Goal: Book appointment/travel/reservation

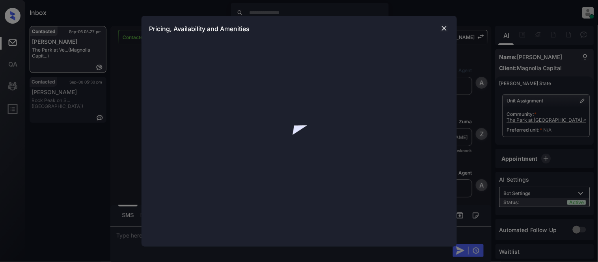
scroll to position [386, 0]
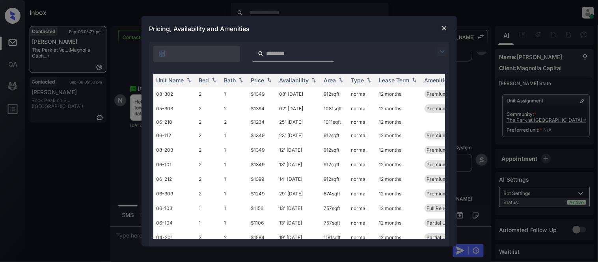
click at [439, 49] on img at bounding box center [441, 51] width 9 height 9
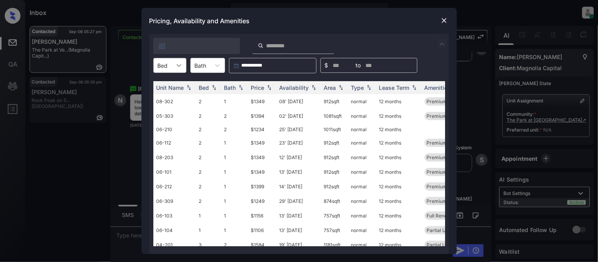
click at [174, 60] on div at bounding box center [179, 65] width 14 height 14
click at [167, 87] on div "1" at bounding box center [169, 85] width 33 height 14
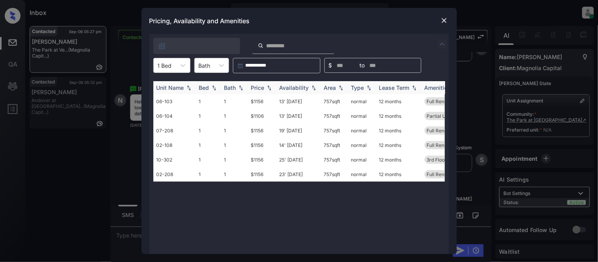
click at [265, 82] on th "Price" at bounding box center [262, 87] width 28 height 13
click at [260, 86] on div "Price" at bounding box center [257, 87] width 13 height 7
click at [258, 100] on td "$1106" at bounding box center [262, 101] width 28 height 15
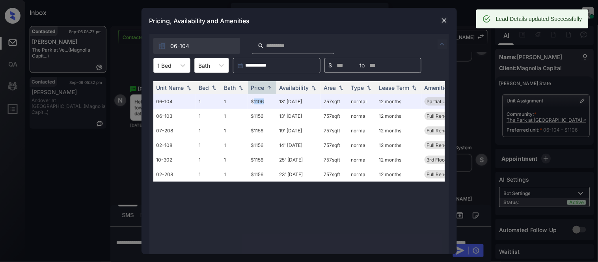
click at [446, 19] on img at bounding box center [444, 21] width 8 height 8
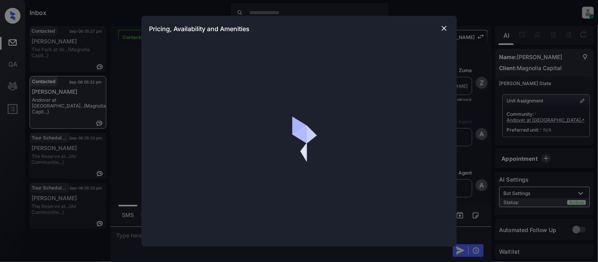
scroll to position [341, 0]
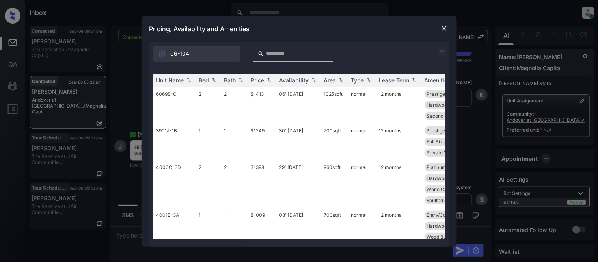
click at [442, 50] on img at bounding box center [441, 51] width 9 height 9
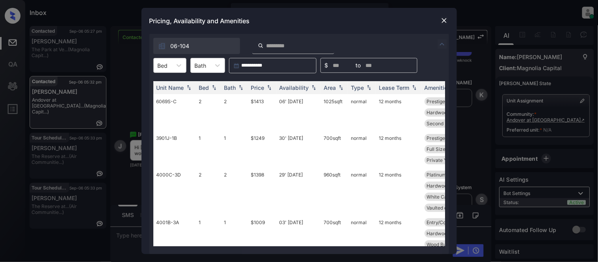
click at [167, 63] on div at bounding box center [163, 65] width 10 height 8
click at [167, 97] on div "2" at bounding box center [169, 99] width 33 height 14
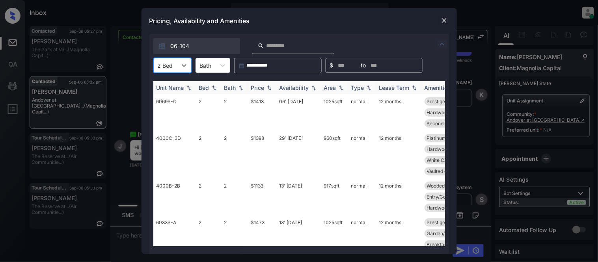
click at [260, 91] on div "Price" at bounding box center [257, 87] width 13 height 7
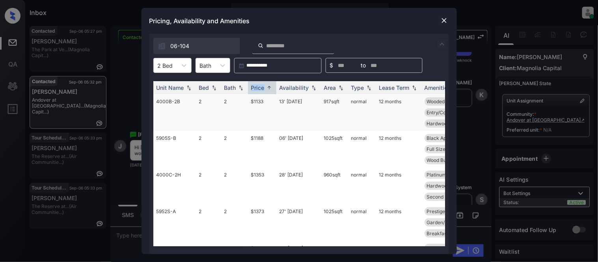
click at [259, 101] on td "$1133" at bounding box center [262, 112] width 28 height 37
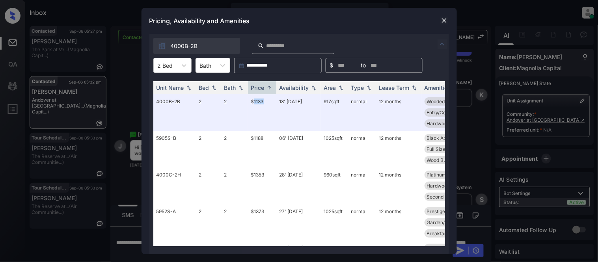
click at [442, 20] on img at bounding box center [444, 21] width 8 height 8
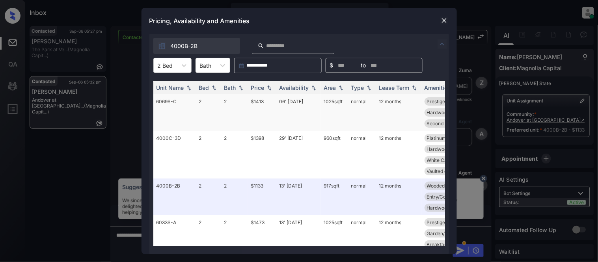
scroll to position [384, 0]
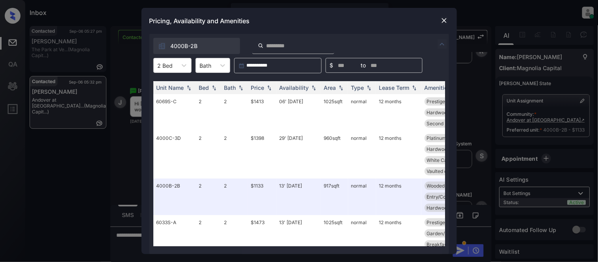
click at [442, 21] on img at bounding box center [444, 21] width 8 height 8
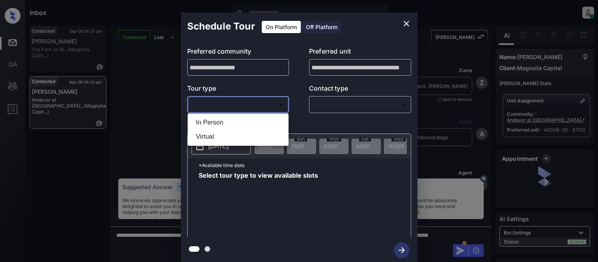
click at [245, 115] on li "In Person" at bounding box center [237, 122] width 97 height 14
type input "********"
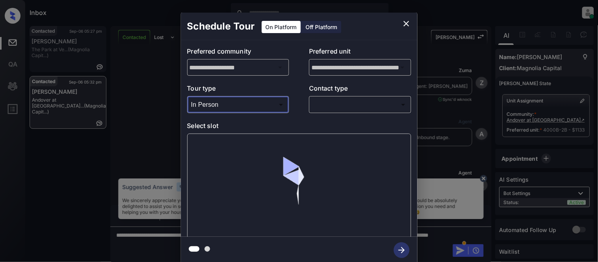
click at [329, 103] on body "Inbox Kristina Cataag Online Set yourself offline Set yourself on break Profile…" at bounding box center [299, 131] width 598 height 262
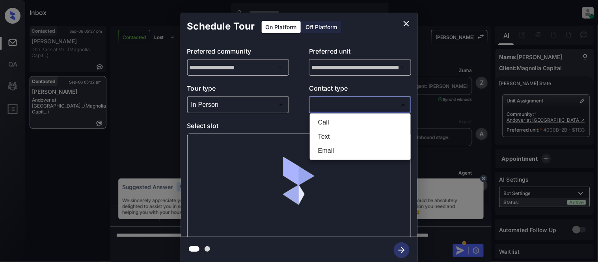
scroll to position [384, 0]
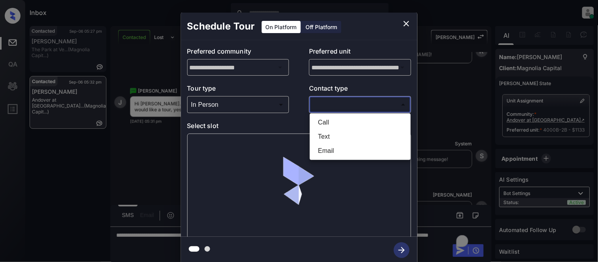
click at [318, 136] on li "Text" at bounding box center [360, 137] width 97 height 14
type input "****"
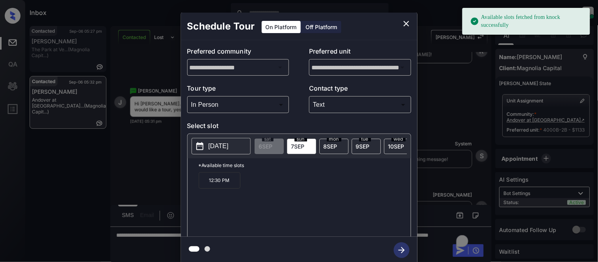
click at [228, 150] on p "2025-09-07" at bounding box center [218, 145] width 20 height 9
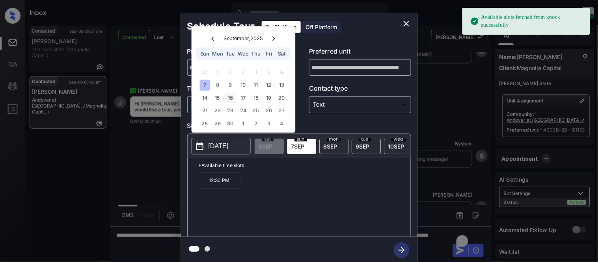
click at [231, 85] on div "9" at bounding box center [230, 85] width 11 height 11
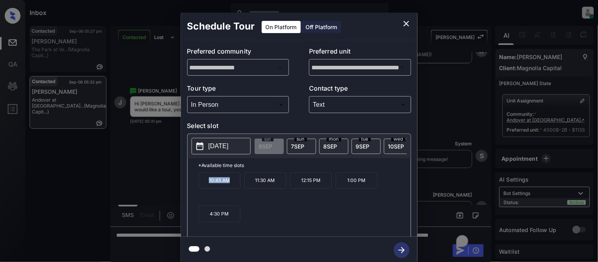
drag, startPoint x: 205, startPoint y: 189, endPoint x: 236, endPoint y: 190, distance: 30.7
click at [236, 189] on p "10:45 AM" at bounding box center [220, 180] width 42 height 17
copy p "10:45 AM"
click at [171, 190] on div "**********" at bounding box center [299, 138] width 598 height 276
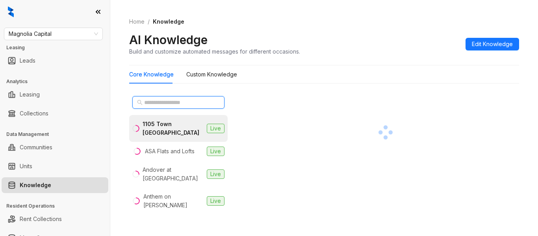
click at [156, 98] on input "text" at bounding box center [178, 102] width 69 height 9
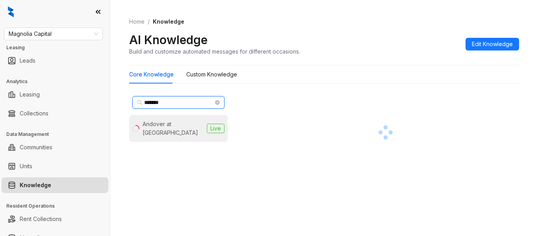
type input "*******"
click at [161, 120] on div "Andover at Crabtree" at bounding box center [173, 128] width 61 height 17
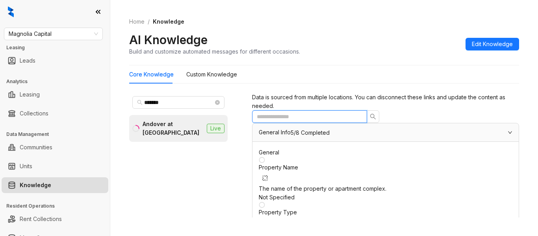
click at [310, 121] on input "text" at bounding box center [306, 116] width 99 height 9
click at [69, 33] on span "Magnolia Capital" at bounding box center [53, 34] width 89 height 12
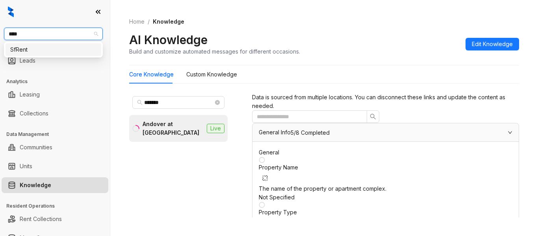
type input "****"
click at [64, 32] on span "Magnolia Capital" at bounding box center [53, 34] width 89 height 12
type input "***"
click at [62, 33] on input "***" at bounding box center [50, 34] width 82 height 12
click at [46, 52] on div "AMG" at bounding box center [53, 49] width 86 height 9
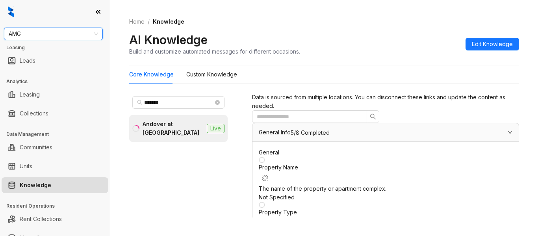
click at [191, 109] on div "*******" at bounding box center [178, 102] width 98 height 19
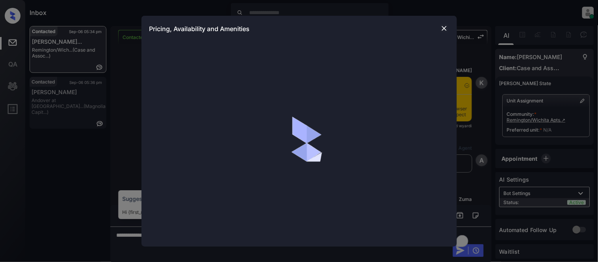
scroll to position [8981, 0]
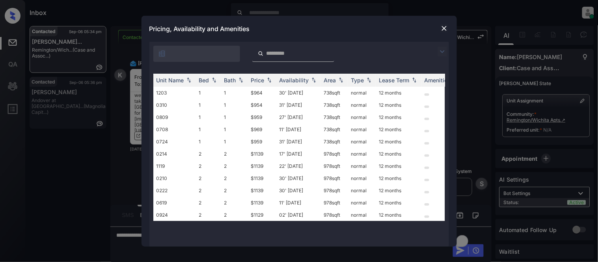
click at [443, 49] on img at bounding box center [441, 51] width 9 height 9
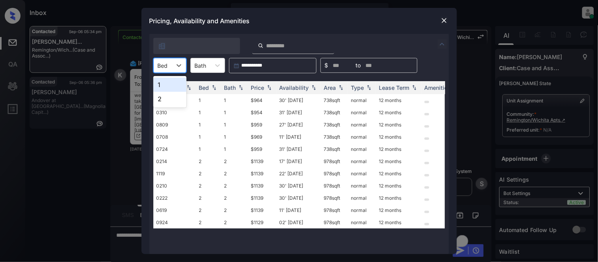
click at [156, 65] on div "Bed" at bounding box center [163, 65] width 18 height 11
click at [160, 95] on div "2" at bounding box center [169, 99] width 33 height 14
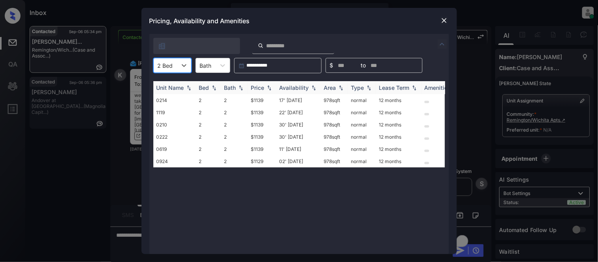
click at [260, 87] on div "Price" at bounding box center [257, 87] width 13 height 7
click at [257, 97] on td "$1129" at bounding box center [262, 100] width 28 height 12
drag, startPoint x: 257, startPoint y: 97, endPoint x: 438, endPoint y: 58, distance: 185.3
click at [257, 97] on td "$1129" at bounding box center [262, 100] width 28 height 12
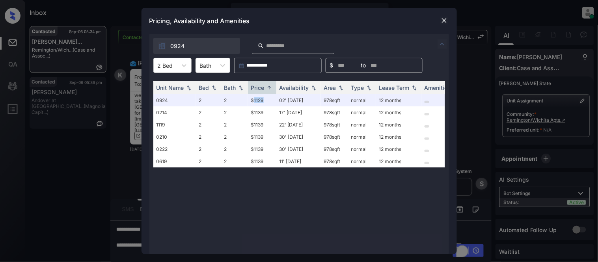
click at [440, 20] on img at bounding box center [444, 21] width 8 height 8
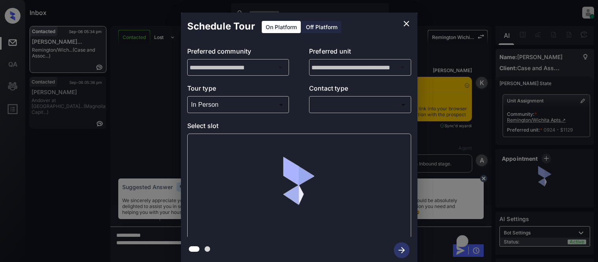
click at [339, 109] on body "Inbox [PERSON_NAME] Cataag Online Set yourself offline Set yourself on break Pr…" at bounding box center [299, 131] width 598 height 262
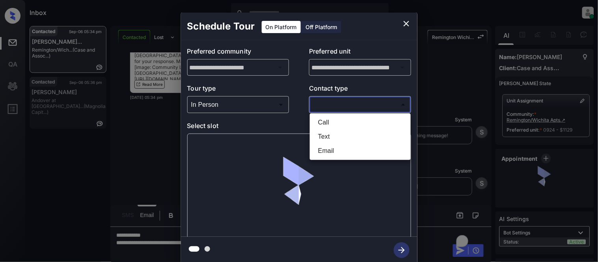
click at [327, 132] on li "Text" at bounding box center [360, 137] width 97 height 14
type input "****"
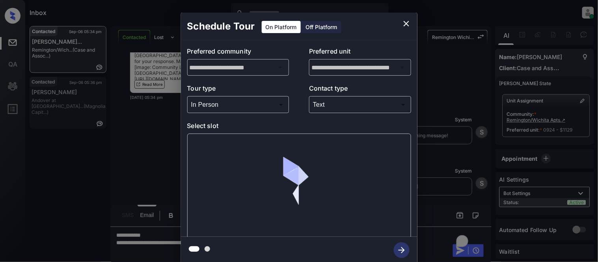
click at [204, 136] on div at bounding box center [299, 131] width 598 height 262
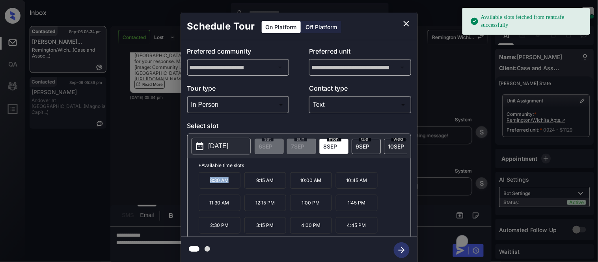
drag, startPoint x: 203, startPoint y: 187, endPoint x: 230, endPoint y: 188, distance: 27.2
click at [230, 188] on p "8:30 AM" at bounding box center [220, 180] width 42 height 17
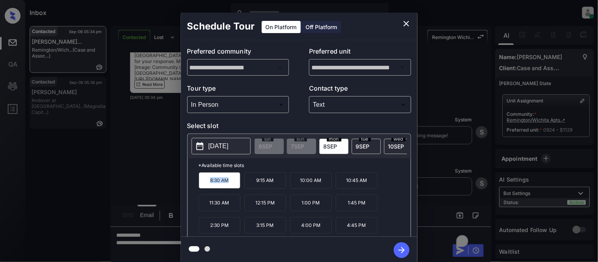
copy p "8:30 AM"
click at [415, 19] on div "Schedule Tour On Platform Off Platform" at bounding box center [299, 27] width 236 height 28
click at [411, 21] on button "close" at bounding box center [406, 24] width 16 height 16
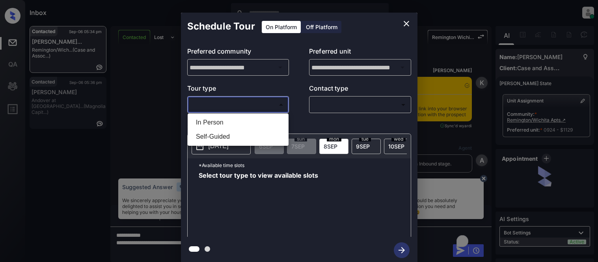
click at [204, 115] on li "In Person" at bounding box center [237, 122] width 97 height 14
type input "********"
click at [332, 106] on div at bounding box center [299, 131] width 598 height 262
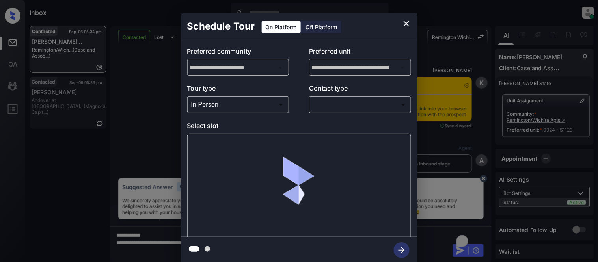
scroll to position [9164, 0]
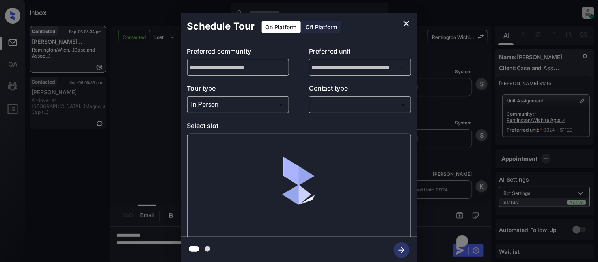
click at [324, 113] on div "**********" at bounding box center [299, 138] width 236 height 197
click at [323, 111] on body "Inbox Kristina Cataag Online Set yourself offline Set yourself on break Profile…" at bounding box center [299, 131] width 598 height 262
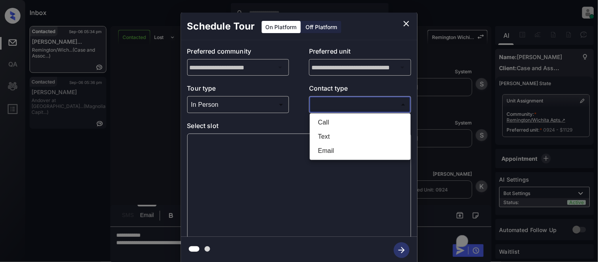
click at [321, 133] on li "Text" at bounding box center [360, 137] width 97 height 14
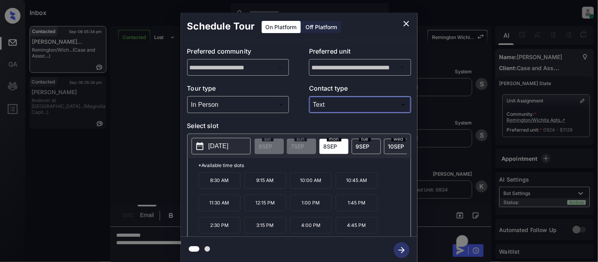
type input "****"
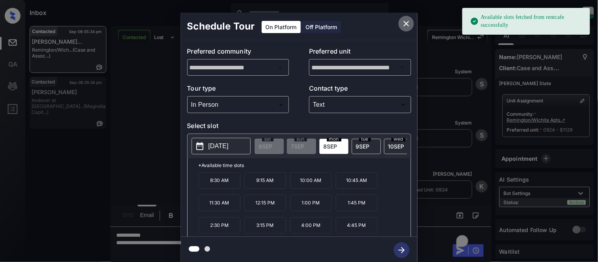
click at [407, 22] on icon "close" at bounding box center [406, 24] width 6 height 6
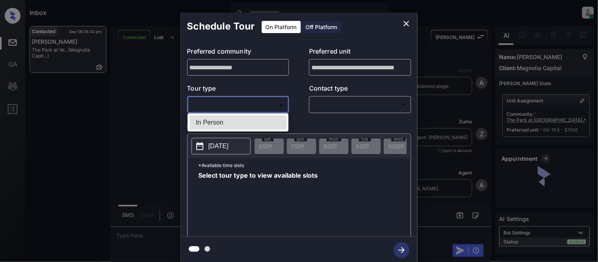
scroll to position [357, 0]
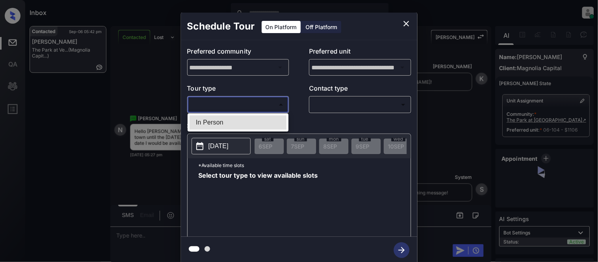
click at [248, 123] on li "In Person" at bounding box center [237, 122] width 97 height 14
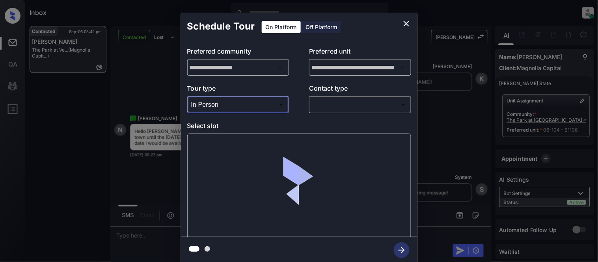
type input "********"
click at [317, 105] on body "Inbox Kristina Cataag Online Set yourself offline Set yourself on break Profile…" at bounding box center [299, 131] width 598 height 262
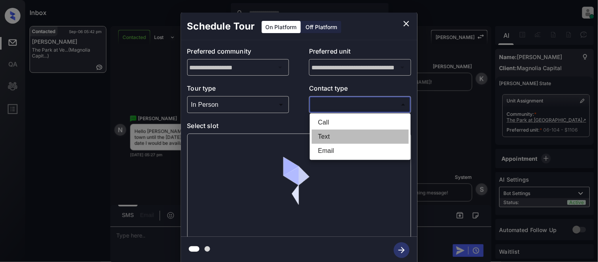
click at [323, 139] on li "Text" at bounding box center [360, 137] width 97 height 14
type input "****"
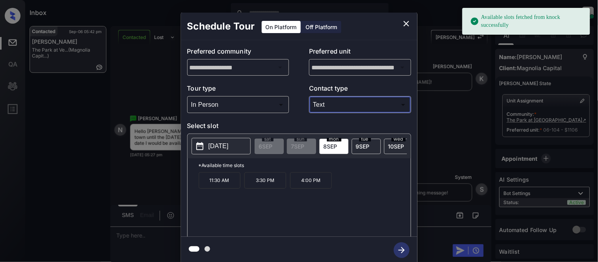
click at [219, 146] on p "[DATE]" at bounding box center [218, 145] width 20 height 9
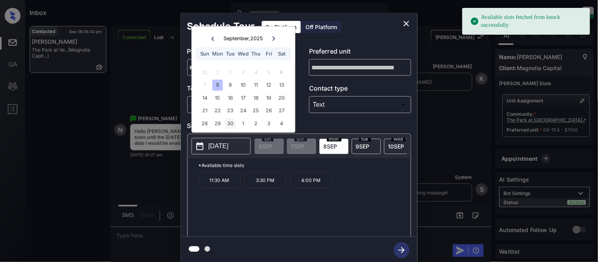
click at [234, 122] on div "30" at bounding box center [230, 123] width 11 height 11
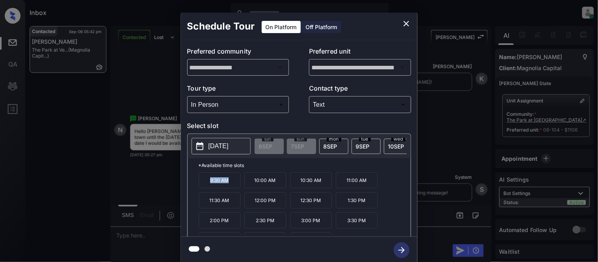
drag, startPoint x: 205, startPoint y: 187, endPoint x: 229, endPoint y: 187, distance: 23.6
click at [229, 187] on p "9:30 AM" at bounding box center [220, 180] width 42 height 16
copy p "9:30 AM"
click at [406, 24] on icon "close" at bounding box center [405, 23] width 9 height 9
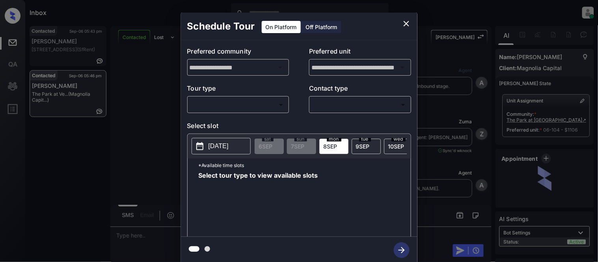
scroll to position [1113, 0]
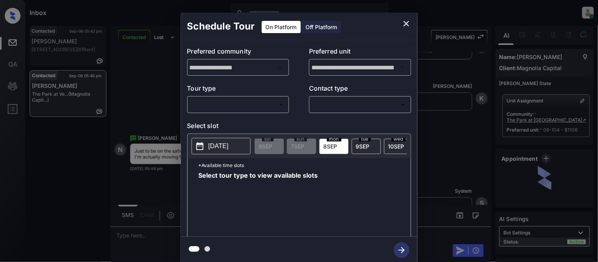
click at [226, 100] on body "Inbox Kristina Cataag Online Set yourself offline Set yourself on break Profile…" at bounding box center [299, 131] width 598 height 262
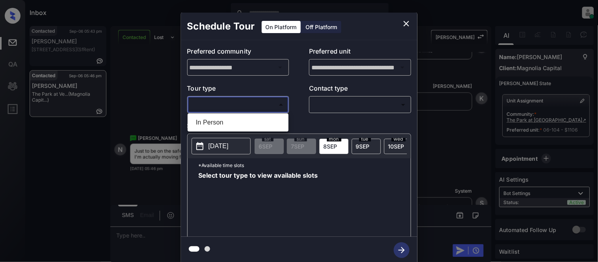
click at [225, 124] on li "In Person" at bounding box center [237, 122] width 97 height 14
type input "********"
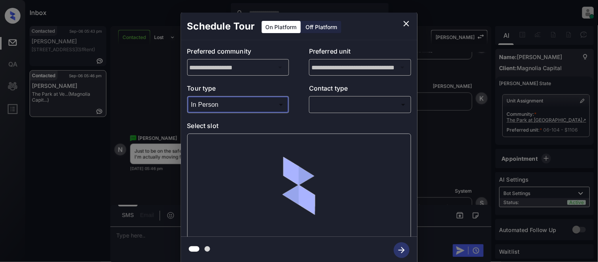
click at [316, 108] on body "Inbox Kristina Cataag Online Set yourself offline Set yourself on break Profile…" at bounding box center [299, 131] width 598 height 262
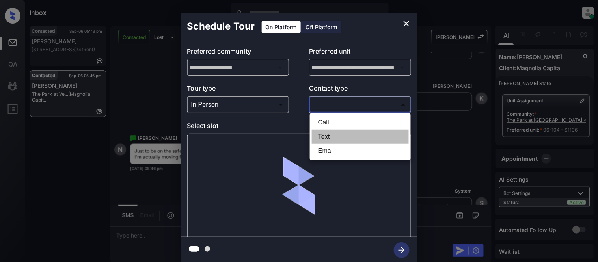
click at [327, 133] on li "Text" at bounding box center [360, 137] width 97 height 14
type input "****"
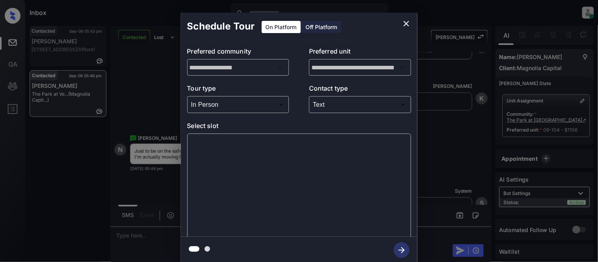
click at [222, 153] on div at bounding box center [299, 186] width 224 height 105
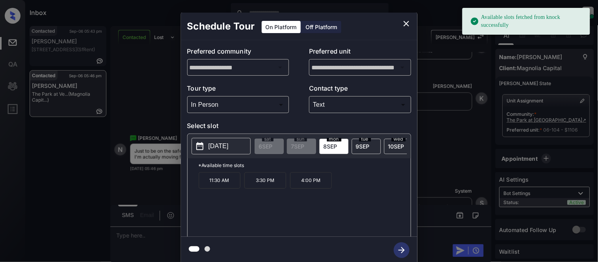
click at [222, 147] on p "[DATE]" at bounding box center [218, 145] width 20 height 9
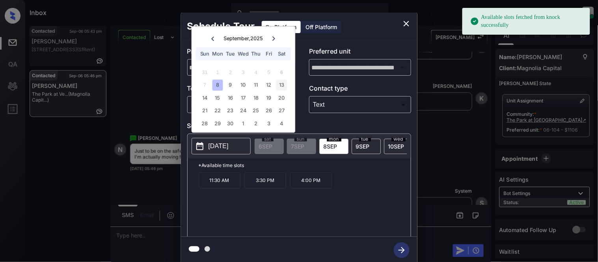
click at [284, 87] on div "13" at bounding box center [281, 85] width 11 height 11
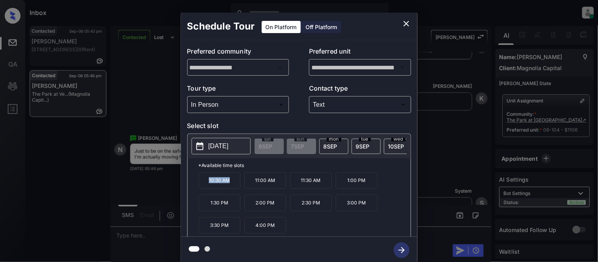
drag, startPoint x: 209, startPoint y: 184, endPoint x: 231, endPoint y: 186, distance: 22.6
click at [231, 186] on p "10:30 AM" at bounding box center [220, 180] width 42 height 17
copy p "10:30 AM"
click at [228, 148] on p "2025-09-13" at bounding box center [218, 145] width 20 height 9
click at [408, 22] on icon "close" at bounding box center [406, 24] width 6 height 6
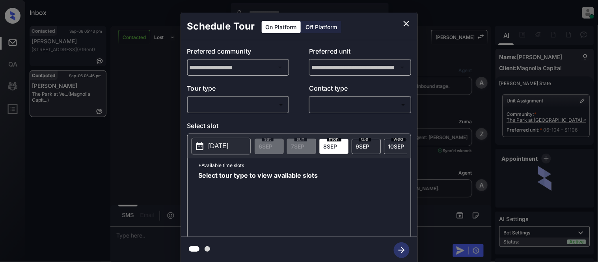
scroll to position [982, 0]
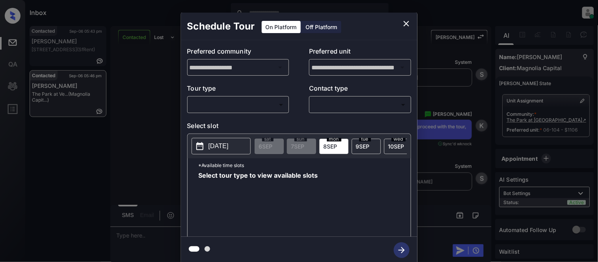
click at [277, 101] on body "Inbox Kristina Cataag Online Set yourself offline Set yourself on break Profile…" at bounding box center [299, 131] width 598 height 262
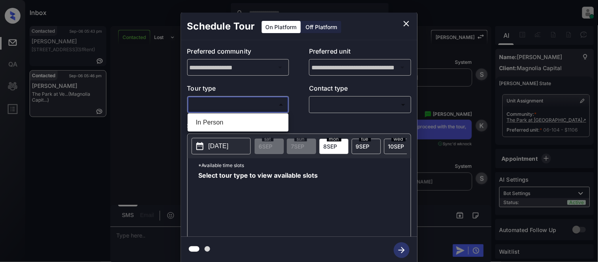
click at [264, 116] on li "In Person" at bounding box center [237, 122] width 97 height 14
type input "********"
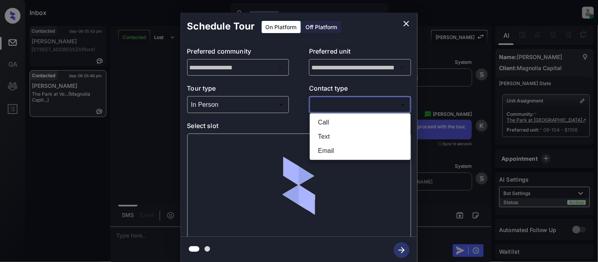
click at [365, 111] on body "Inbox Kristina Cataag Online Set yourself offline Set yourself on break Profile…" at bounding box center [299, 131] width 598 height 262
click at [365, 106] on div at bounding box center [299, 131] width 598 height 262
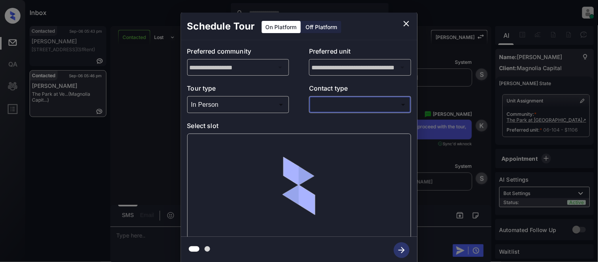
click at [338, 108] on body "Inbox Kristina Cataag Online Set yourself offline Set yourself on break Profile…" at bounding box center [299, 131] width 598 height 262
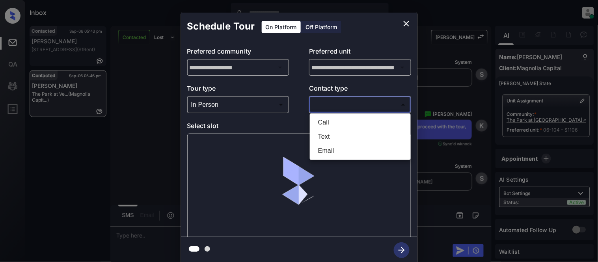
click at [326, 134] on li "Text" at bounding box center [360, 137] width 97 height 14
type input "****"
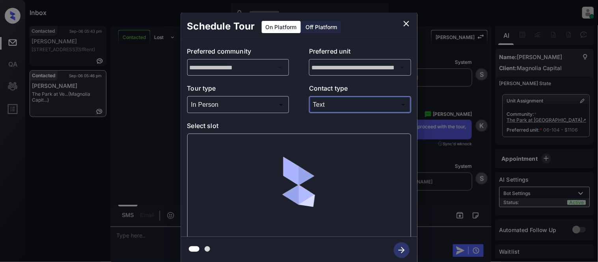
click at [225, 141] on div at bounding box center [299, 186] width 224 height 105
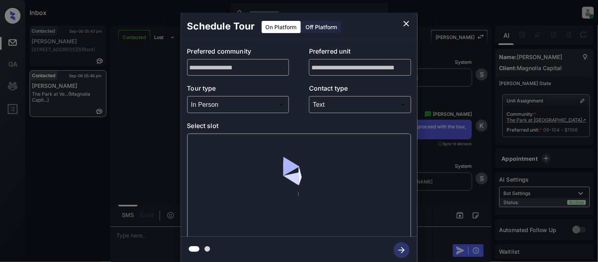
click at [227, 144] on div at bounding box center [299, 186] width 224 height 105
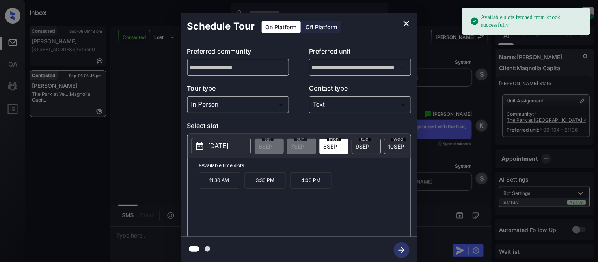
click at [227, 144] on p "[DATE]" at bounding box center [218, 145] width 20 height 9
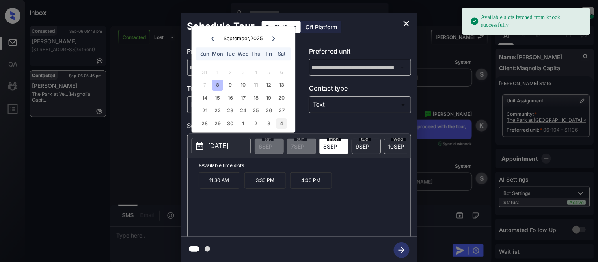
click at [284, 120] on div "4" at bounding box center [281, 123] width 11 height 11
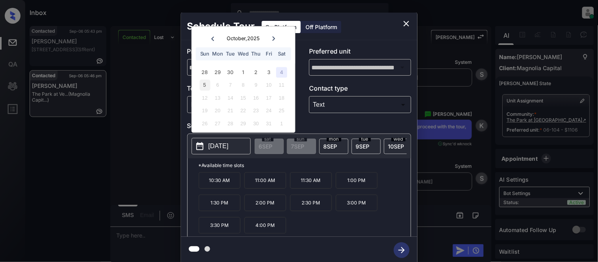
click at [207, 85] on div "5" at bounding box center [204, 85] width 11 height 11
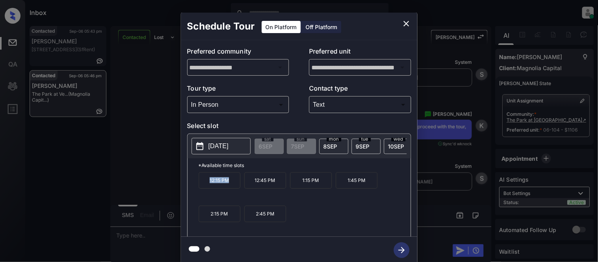
drag, startPoint x: 209, startPoint y: 185, endPoint x: 237, endPoint y: 187, distance: 28.0
click at [237, 187] on p "12:15 PM" at bounding box center [220, 180] width 42 height 17
copy p "12:15 PM"
click at [410, 19] on icon "close" at bounding box center [405, 23] width 9 height 9
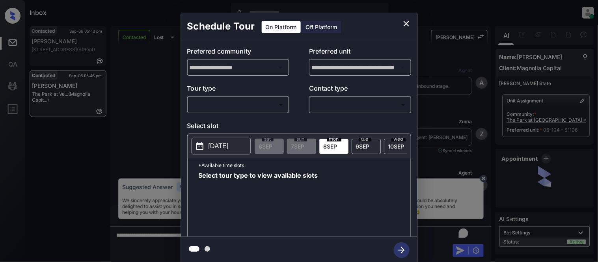
scroll to position [1201, 0]
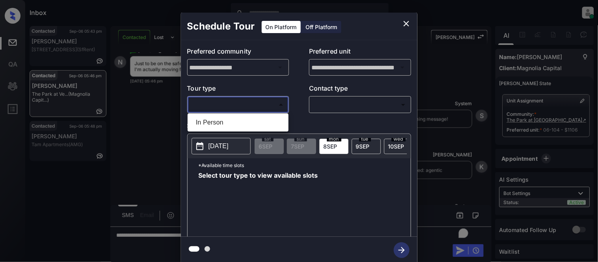
click at [280, 109] on body "Inbox [PERSON_NAME] Cataag Online Set yourself offline Set yourself on break Pr…" at bounding box center [299, 131] width 598 height 262
click at [264, 123] on li "In Person" at bounding box center [237, 122] width 97 height 14
type input "********"
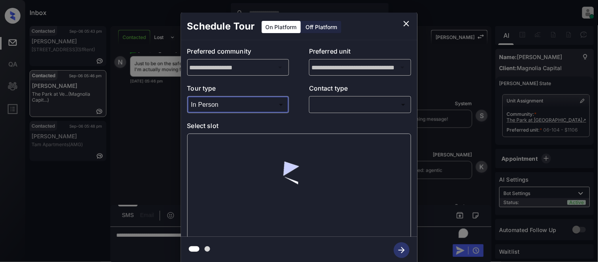
click at [339, 111] on body "Inbox [PERSON_NAME] Cataag Online Set yourself offline Set yourself on break Pr…" at bounding box center [299, 131] width 598 height 262
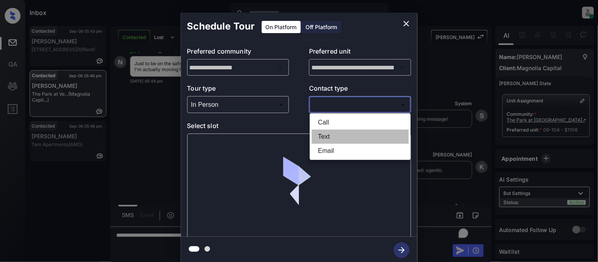
click at [337, 133] on li "Text" at bounding box center [360, 137] width 97 height 14
type input "****"
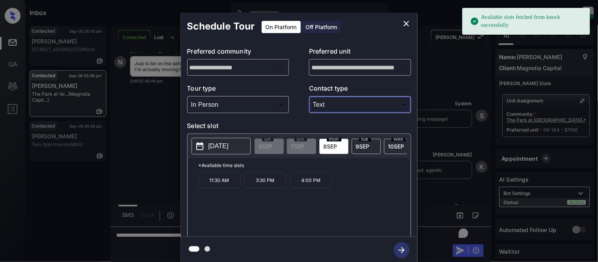
click at [208, 142] on button "2025-09-08" at bounding box center [220, 146] width 59 height 17
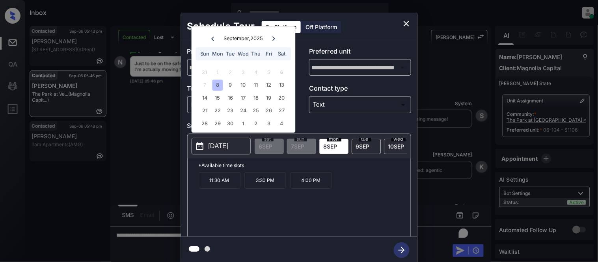
click at [270, 42] on div at bounding box center [273, 38] width 11 height 10
click at [208, 88] on div "5" at bounding box center [204, 85] width 11 height 11
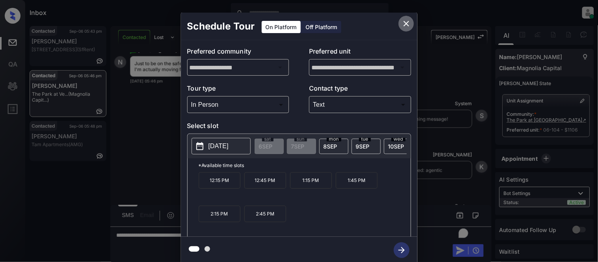
click at [406, 28] on button "close" at bounding box center [406, 24] width 16 height 16
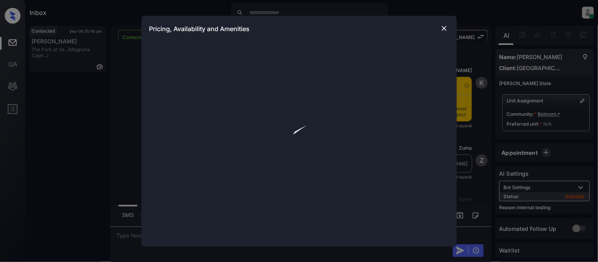
scroll to position [1010, 0]
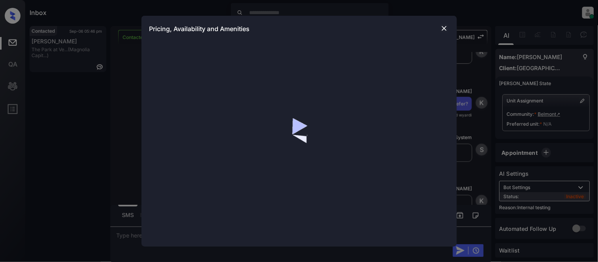
click at [119, 99] on div "Pricing, Availability and Amenities" at bounding box center [299, 131] width 598 height 262
click at [49, 52] on div "Pricing, Availability and Amenities" at bounding box center [299, 131] width 598 height 262
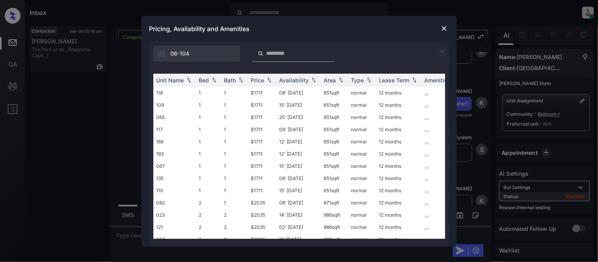
click at [49, 52] on div "**********" at bounding box center [299, 131] width 598 height 262
click at [444, 28] on img at bounding box center [444, 28] width 8 height 8
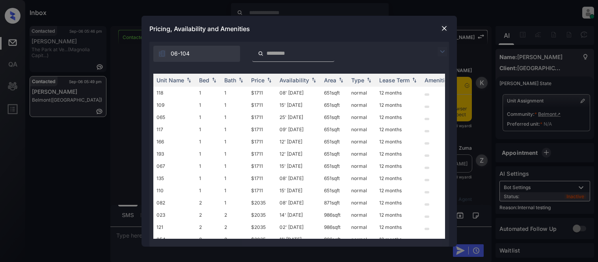
click at [444, 48] on img at bounding box center [441, 51] width 9 height 9
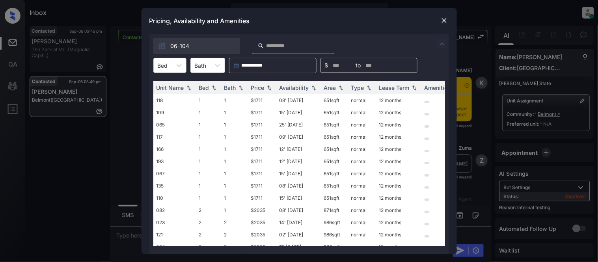
scroll to position [1010, 0]
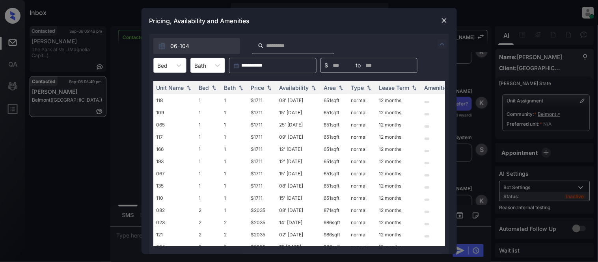
click at [165, 70] on div "Bed" at bounding box center [163, 65] width 18 height 11
click at [165, 82] on div "1" at bounding box center [169, 85] width 33 height 14
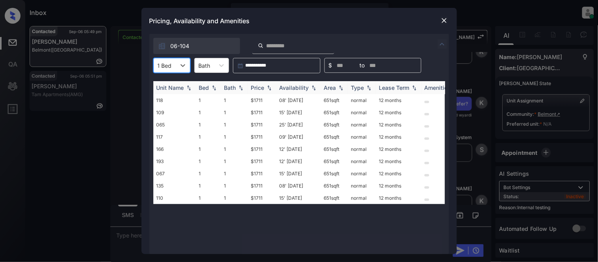
click at [273, 85] on img at bounding box center [269, 88] width 8 height 6
click at [262, 85] on div "Price" at bounding box center [257, 87] width 13 height 7
click at [258, 95] on td "$1711" at bounding box center [262, 100] width 28 height 12
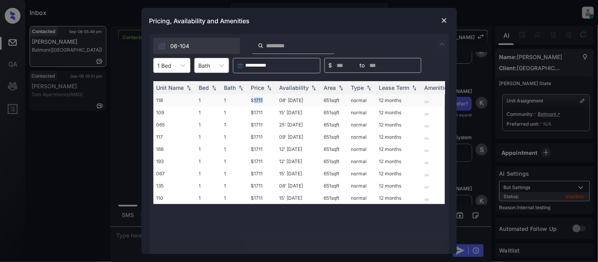
click at [258, 95] on td "$1711" at bounding box center [262, 100] width 28 height 12
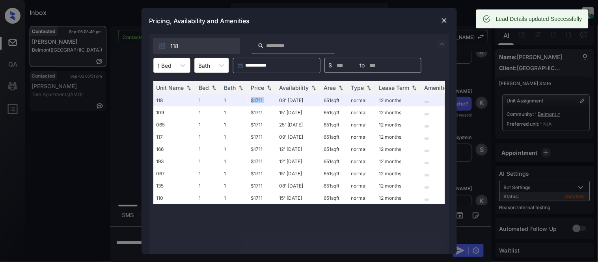
click at [442, 17] on img at bounding box center [444, 21] width 8 height 8
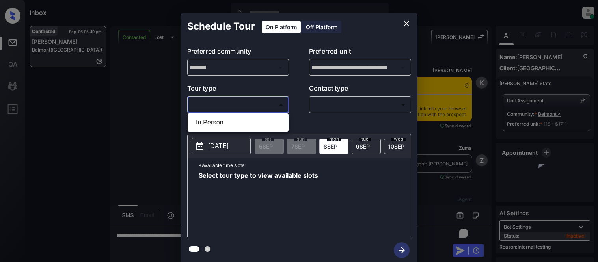
click at [218, 119] on li "In Person" at bounding box center [237, 122] width 97 height 14
type input "********"
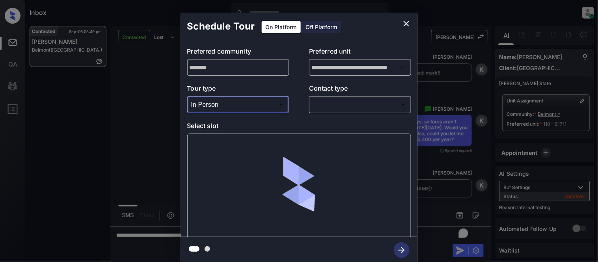
click at [316, 104] on body "Inbox Kristina Cataag Online Set yourself offline Set yourself on break Profile…" at bounding box center [299, 131] width 598 height 262
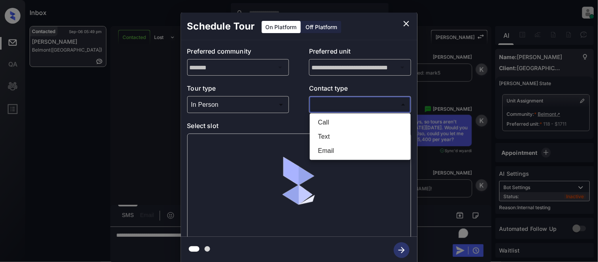
click at [330, 132] on li "Text" at bounding box center [360, 137] width 97 height 14
type input "****"
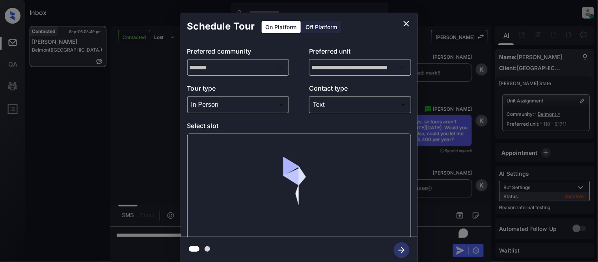
click at [229, 139] on div at bounding box center [299, 186] width 224 height 105
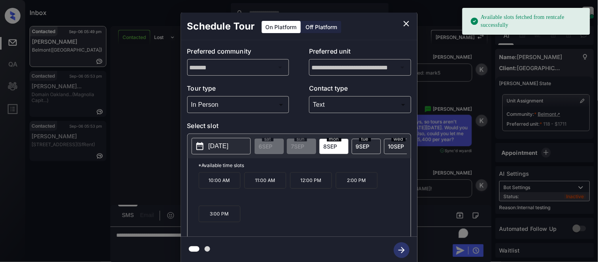
click at [296, 187] on p "12:00 PM" at bounding box center [311, 180] width 42 height 17
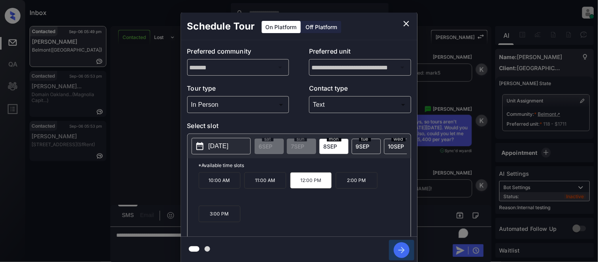
click at [398, 245] on icon "button" at bounding box center [402, 250] width 16 height 16
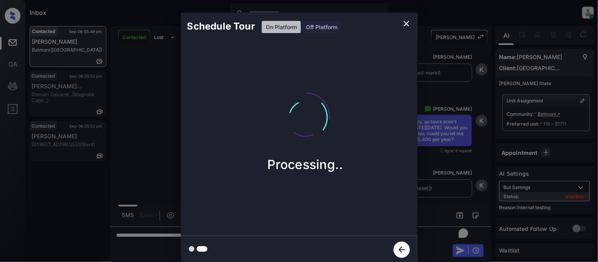
click at [444, 206] on div "Schedule Tour On Platform Off Platform Processing.." at bounding box center [299, 138] width 598 height 276
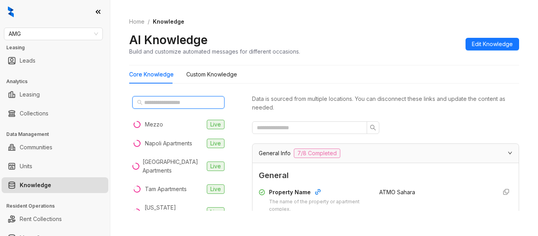
click at [161, 103] on input "text" at bounding box center [178, 102] width 69 height 9
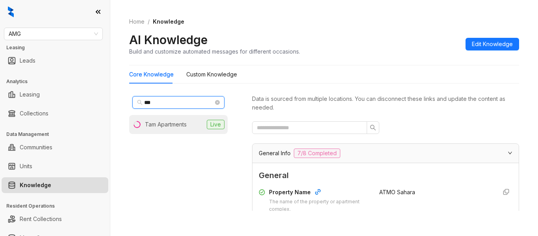
type input "***"
click at [160, 127] on div "Tam Apartments" at bounding box center [166, 124] width 42 height 9
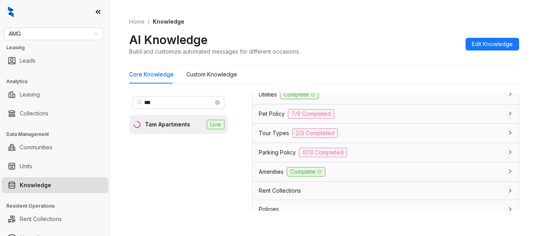
scroll to position [551, 0]
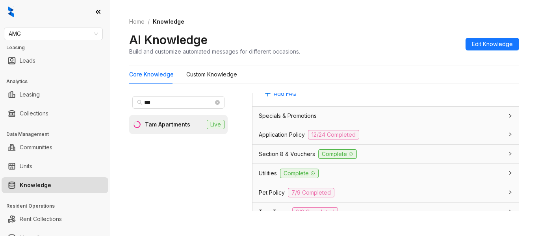
click at [282, 136] on span "Application Policy" at bounding box center [282, 134] width 46 height 9
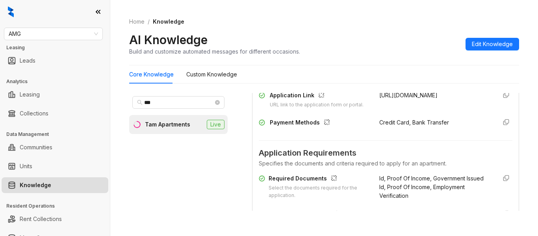
scroll to position [627, 0]
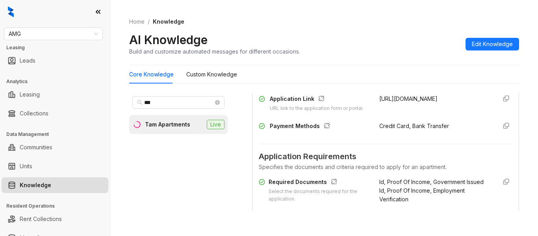
drag, startPoint x: 371, startPoint y: 96, endPoint x: 460, endPoint y: 104, distance: 90.2
click at [460, 104] on div "https://www.tam.vegas/Apartments/module/application_authentication/" at bounding box center [434, 104] width 111 height 18
copy span "https://www.tam.vegas/Apartments/module/application_authentication/"
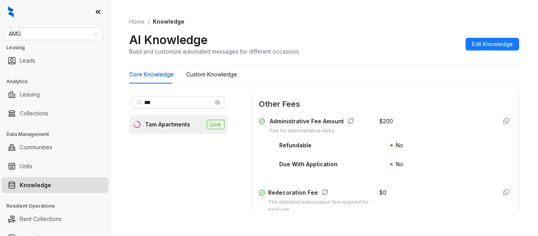
scroll to position [1218, 0]
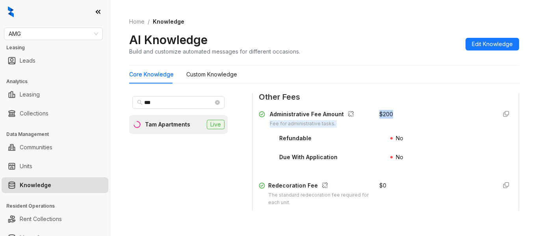
drag, startPoint x: 365, startPoint y: 121, endPoint x: 394, endPoint y: 123, distance: 29.2
click at [394, 123] on div "Administrative Fee Amount Fee for administrative tasks. $ 200" at bounding box center [386, 119] width 254 height 18
click at [405, 128] on div "$ 200" at bounding box center [434, 119] width 111 height 18
drag, startPoint x: 394, startPoint y: 123, endPoint x: 370, endPoint y: 123, distance: 24.0
click at [370, 123] on div "Administrative Fee Amount Fee for administrative tasks. $ 200" at bounding box center [386, 119] width 254 height 18
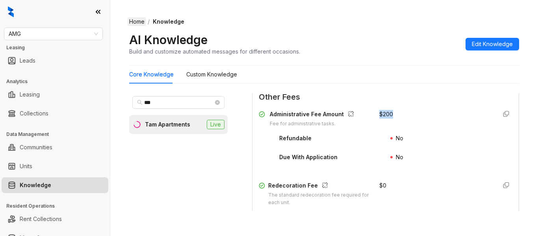
copy div "$ 200"
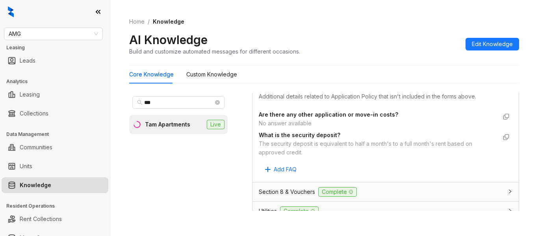
scroll to position [1533, 0]
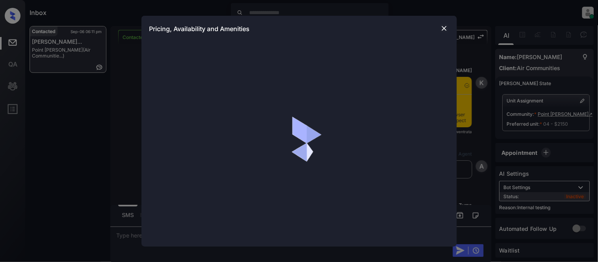
scroll to position [1927, 0]
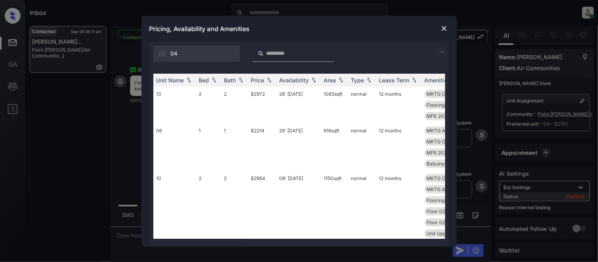
click at [442, 50] on img at bounding box center [441, 51] width 9 height 9
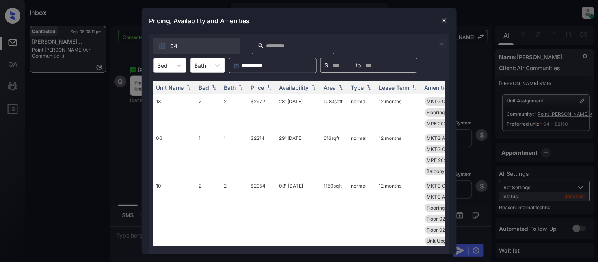
click at [167, 63] on div at bounding box center [163, 65] width 10 height 8
click at [176, 92] on div "1" at bounding box center [169, 99] width 33 height 14
click at [259, 89] on div "Price" at bounding box center [257, 87] width 13 height 7
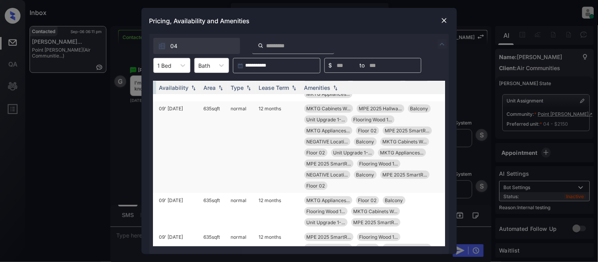
scroll to position [44, 126]
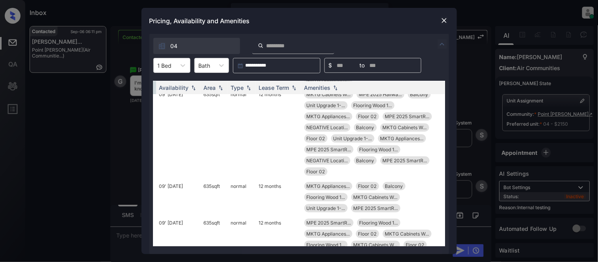
click at [444, 17] on img at bounding box center [444, 21] width 8 height 8
